Goal: Information Seeking & Learning: Learn about a topic

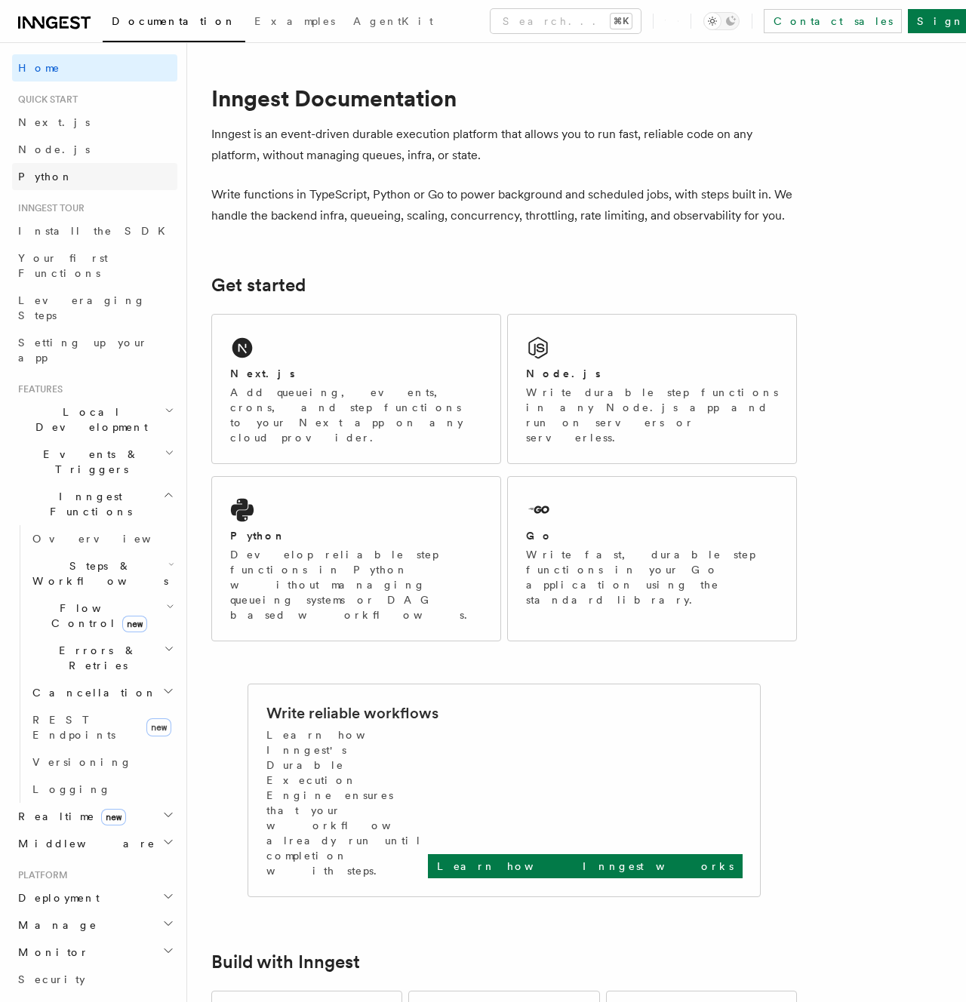
click at [45, 171] on span "Python" at bounding box center [45, 177] width 55 height 12
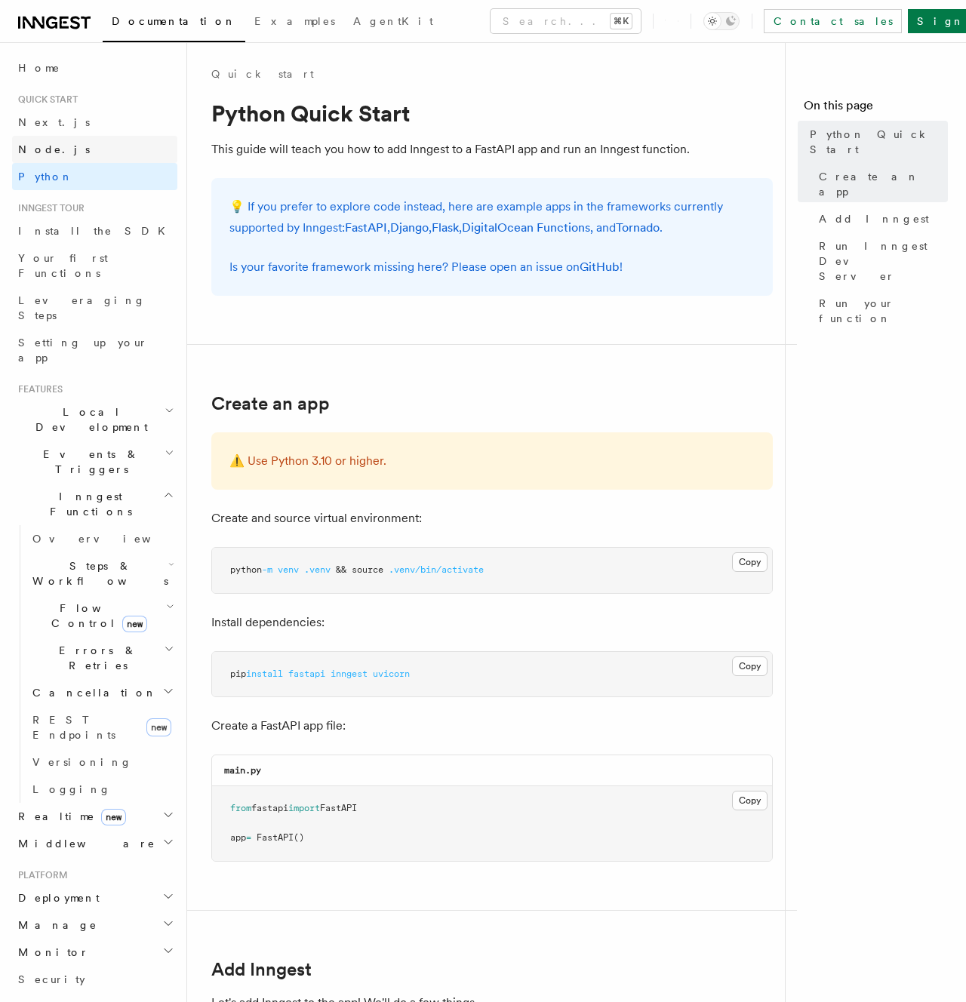
click at [54, 144] on span "Node.js" at bounding box center [54, 149] width 72 height 12
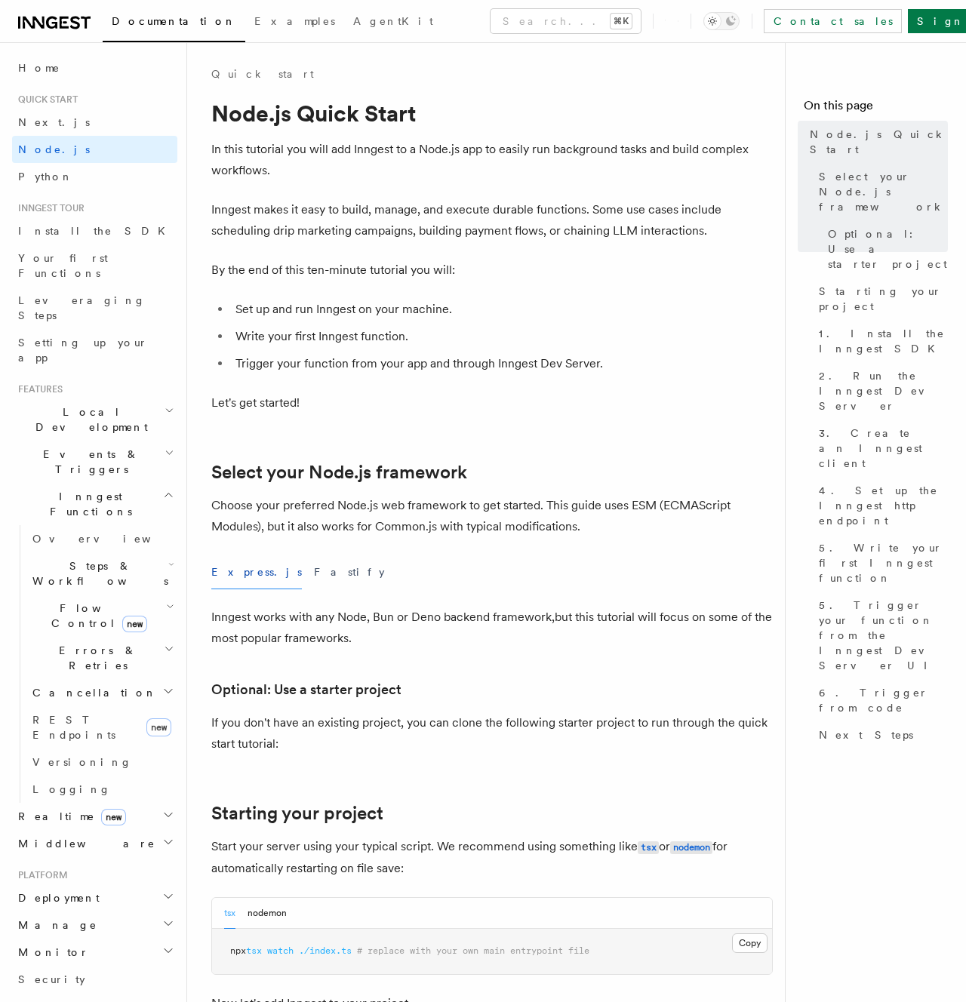
scroll to position [235, 0]
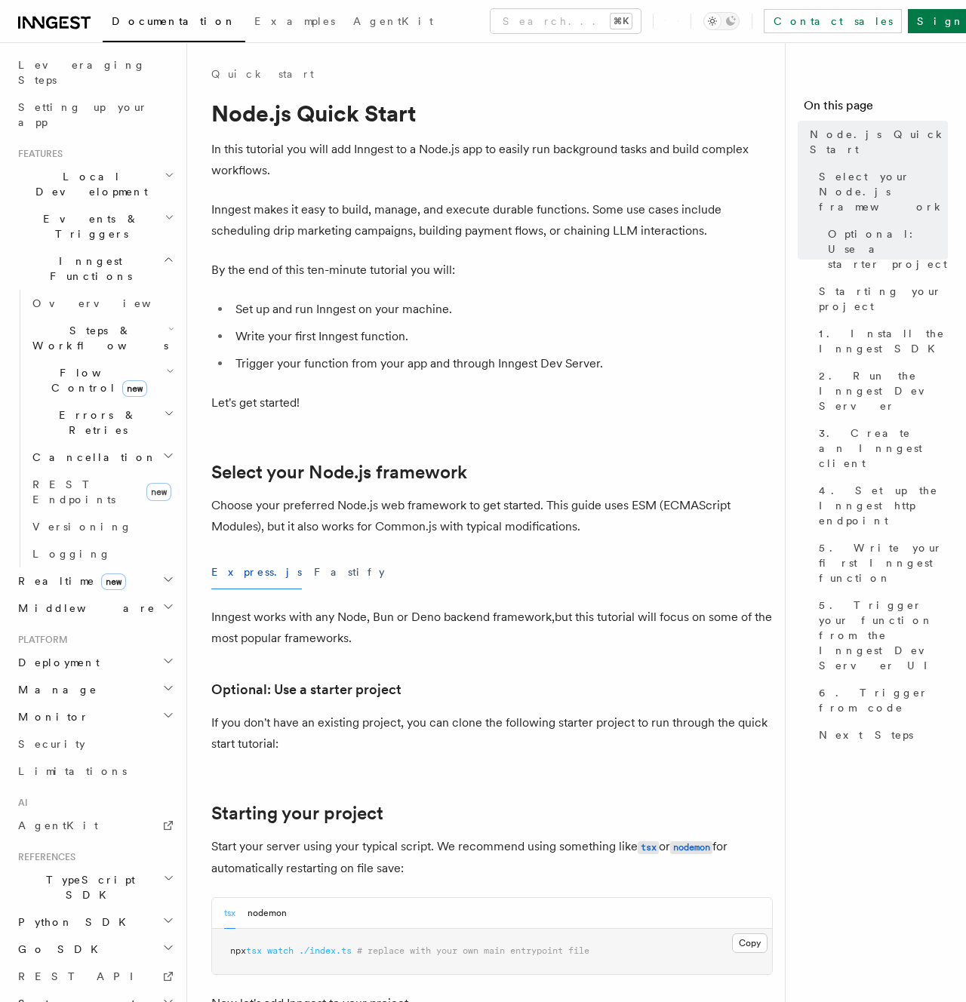
click at [54, 942] on span "Go SDK" at bounding box center [59, 949] width 95 height 15
click at [51, 963] on link "Reference" at bounding box center [101, 976] width 151 height 27
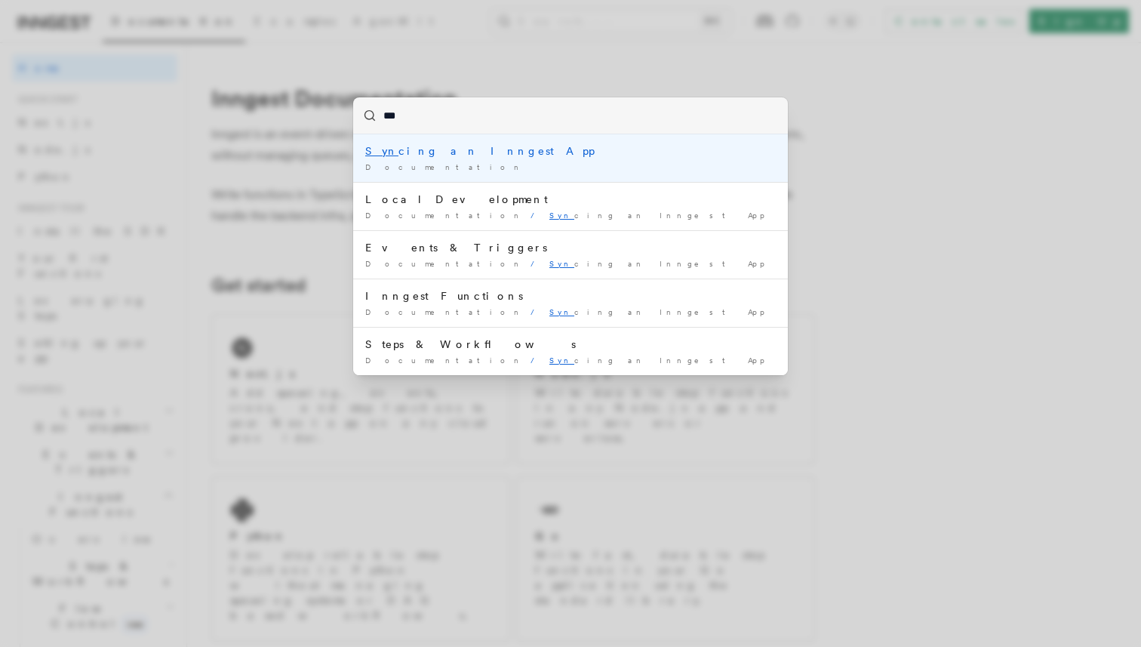
type input "****"
